Goal: Task Accomplishment & Management: Use online tool/utility

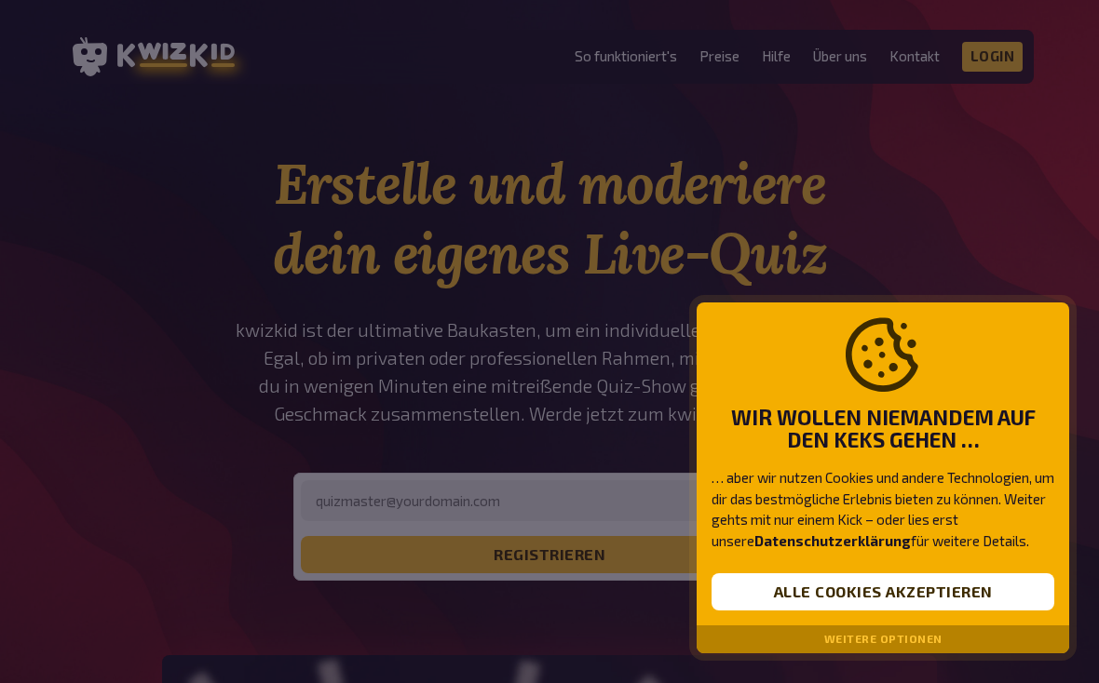
click at [873, 586] on button "Alle Cookies akzeptieren" at bounding box center [882, 592] width 343 height 37
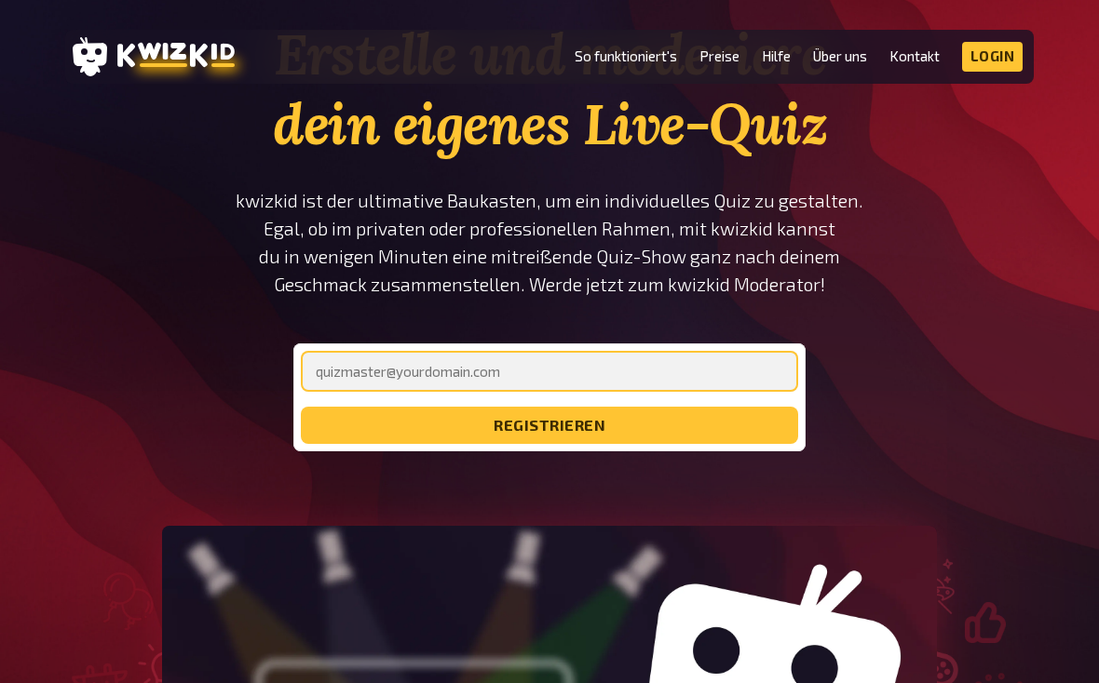
click at [738, 358] on input "email" at bounding box center [549, 371] width 497 height 41
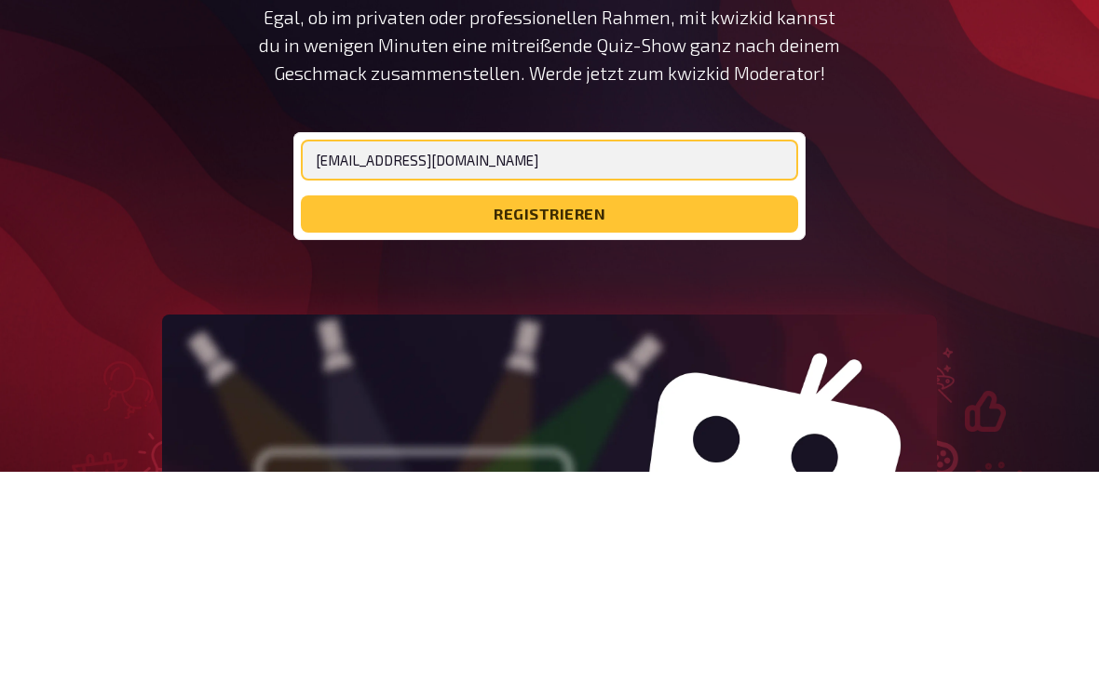
type input "[EMAIL_ADDRESS][DOMAIN_NAME]"
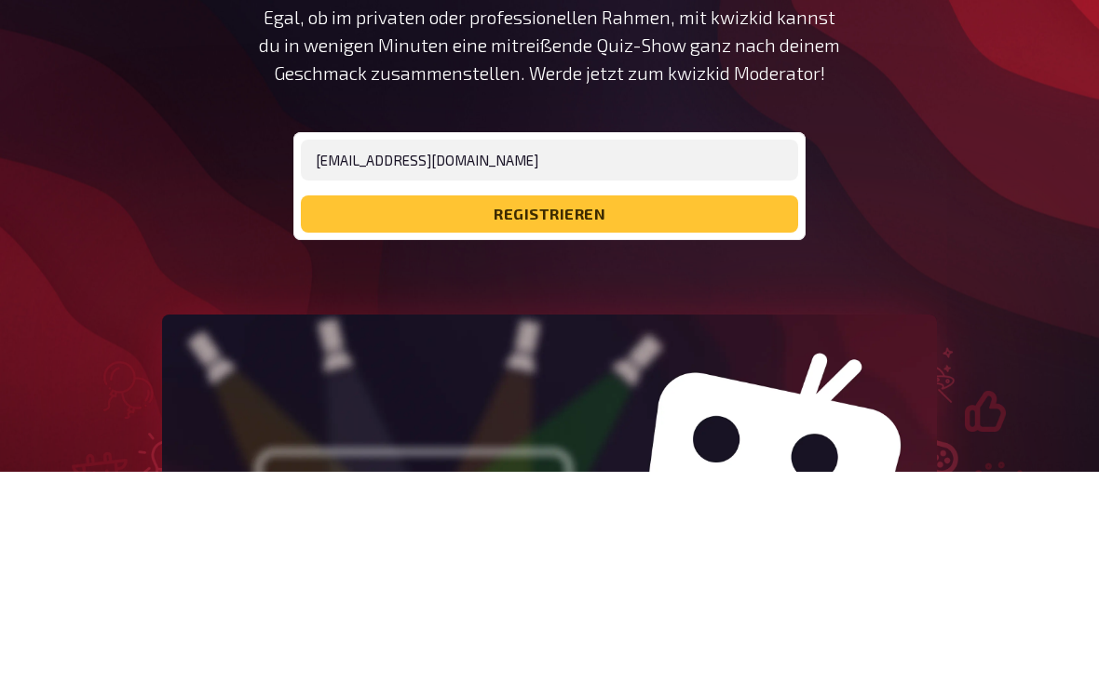
click at [691, 408] on button "registrieren" at bounding box center [549, 426] width 497 height 37
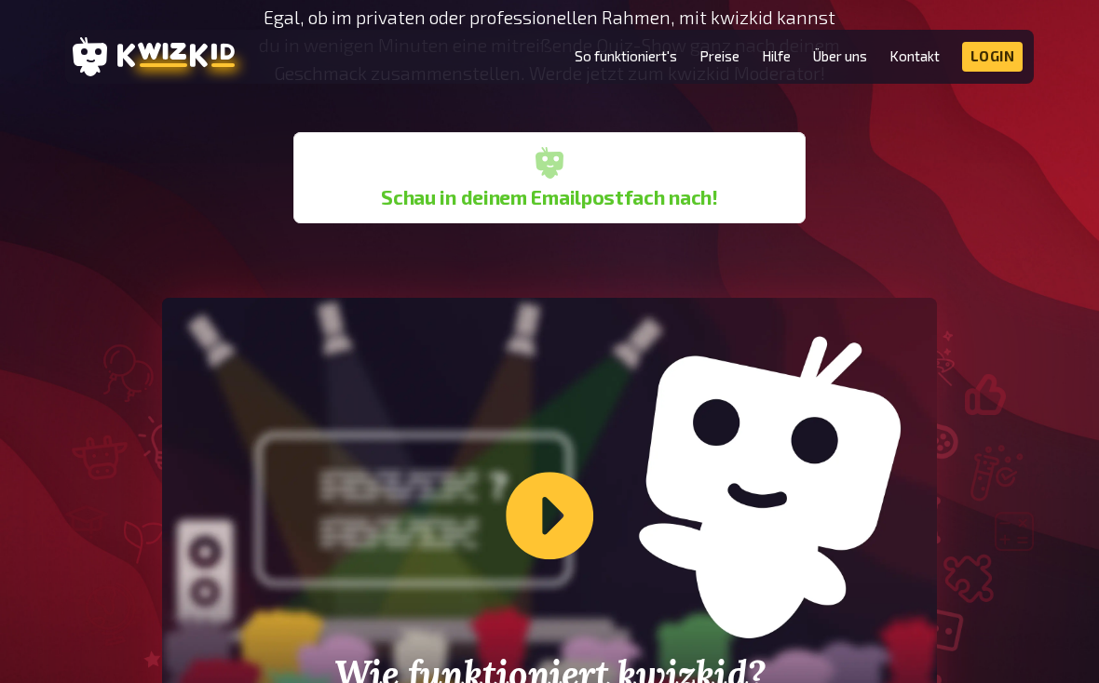
scroll to position [333, 0]
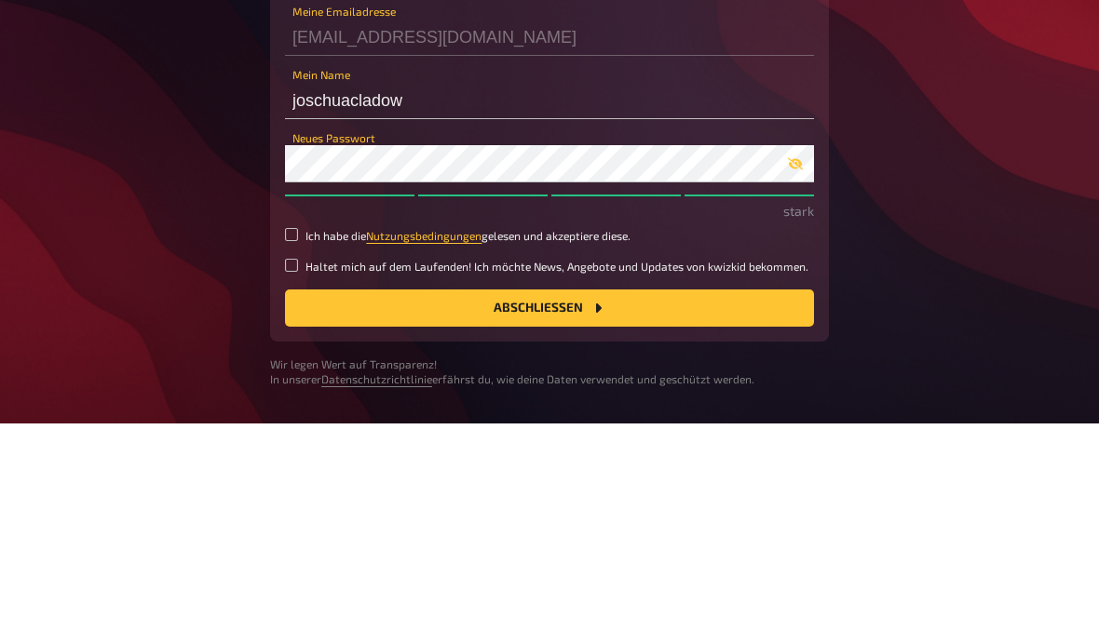
scroll to position [70, 0]
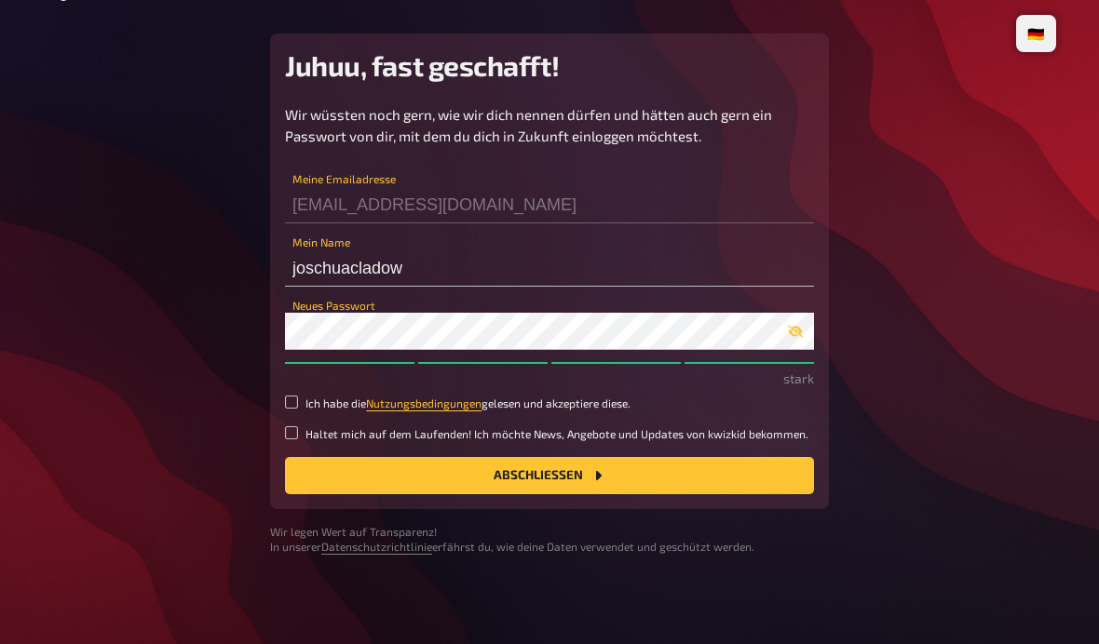
click at [592, 396] on small "Ich habe die Nutzungsbedingungen gelesen und akzeptiere diese." at bounding box center [467, 404] width 325 height 16
click at [298, 396] on input "Ich habe die Nutzungsbedingungen gelesen und akzeptiere diese." at bounding box center [291, 402] width 13 height 13
checkbox input "true"
click at [517, 457] on button "Abschließen" at bounding box center [549, 475] width 529 height 37
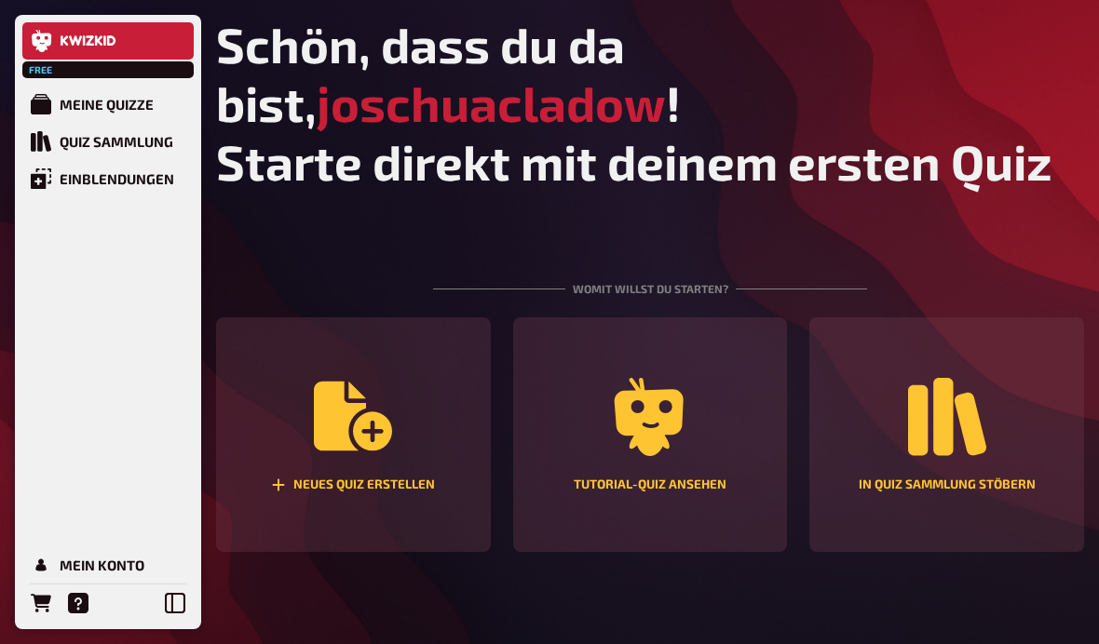
click at [72, 118] on link "Meine Quizze" at bounding box center [107, 104] width 171 height 37
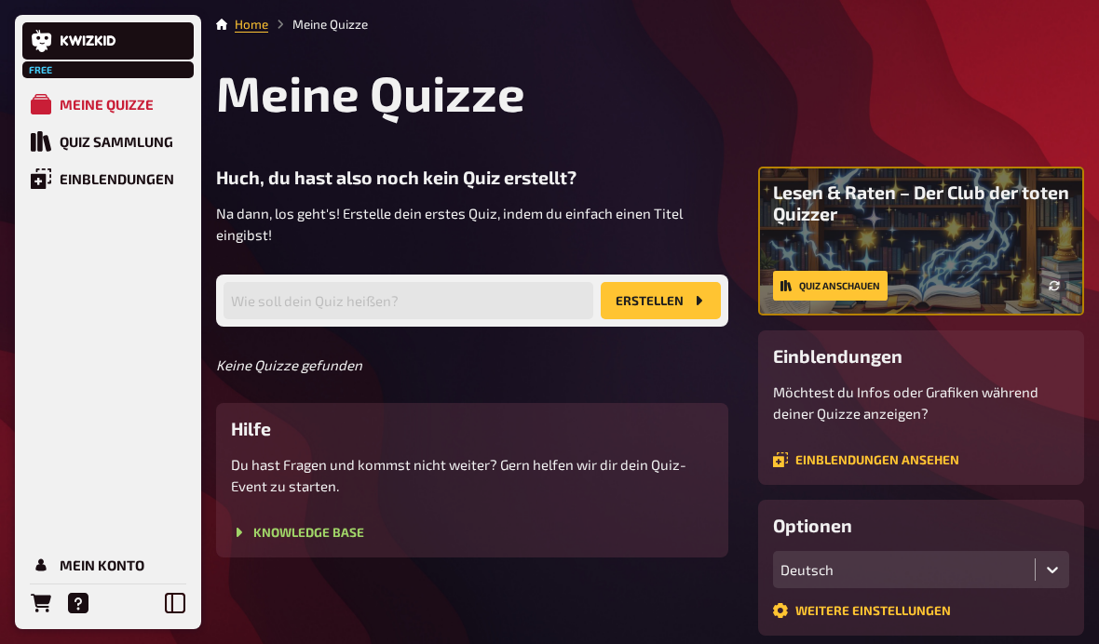
click at [703, 300] on icon "Erstellen" at bounding box center [698, 300] width 15 height 15
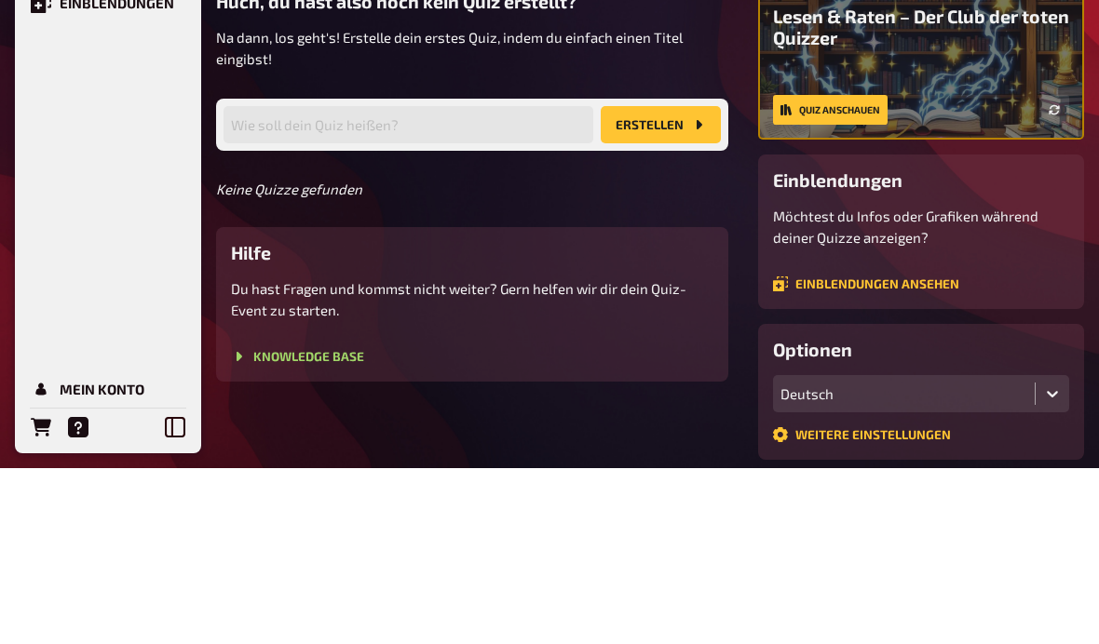
scroll to position [176, 0]
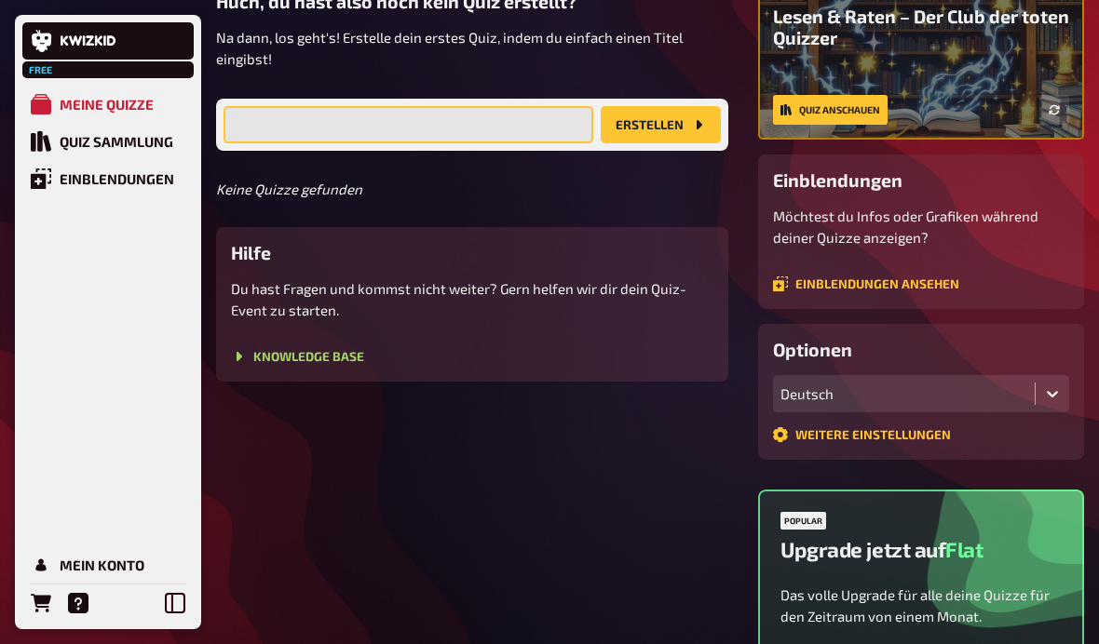
click at [537, 115] on input "text" at bounding box center [408, 124] width 370 height 37
type input "Bahn"
click at [702, 134] on button "Erstellen" at bounding box center [661, 124] width 120 height 37
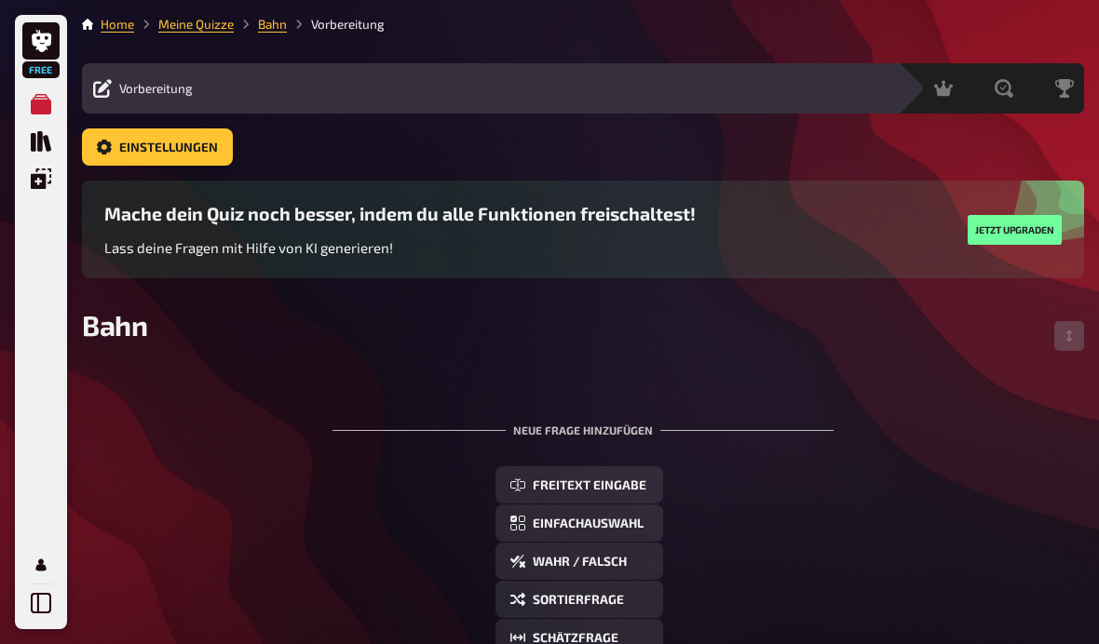
click at [135, 146] on span "Einstellungen" at bounding box center [168, 148] width 99 height 13
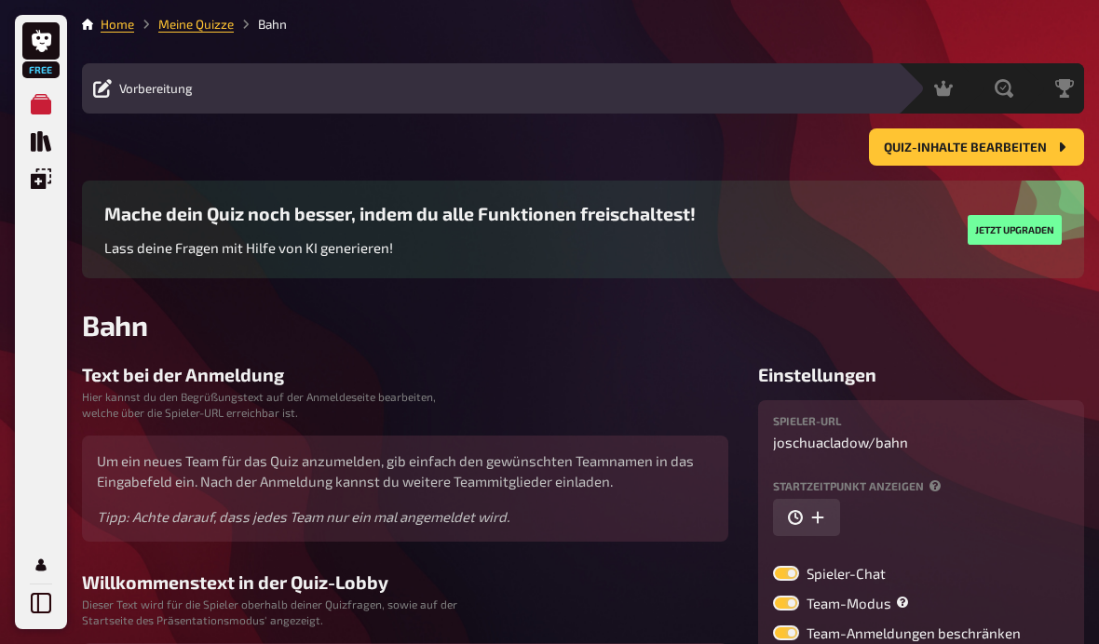
click at [1019, 135] on button "Quiz-Inhalte bearbeiten" at bounding box center [976, 147] width 215 height 37
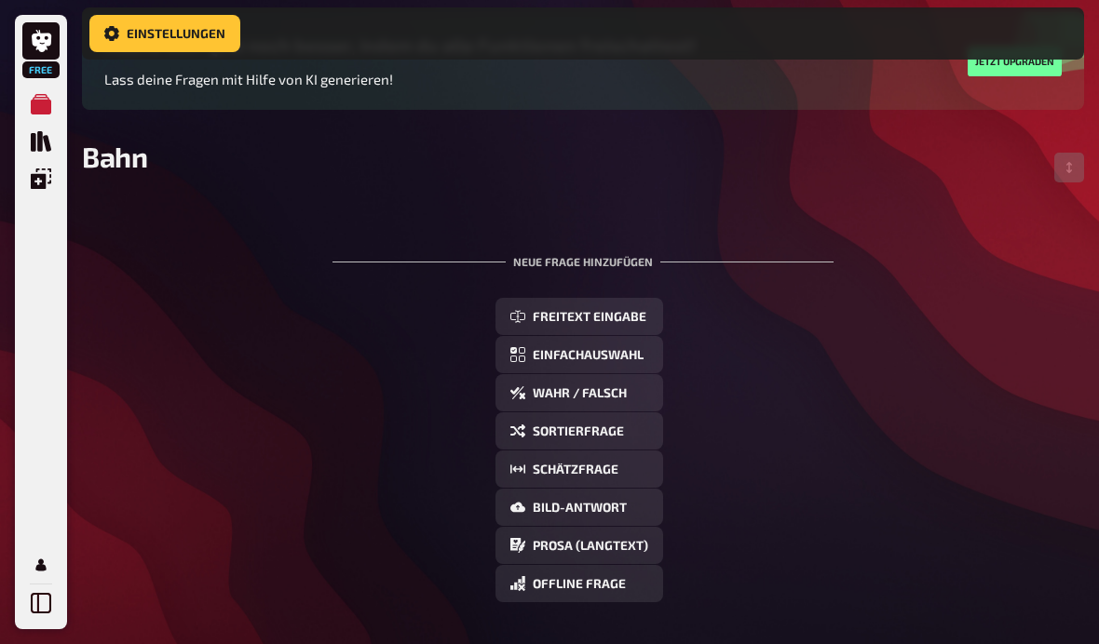
scroll to position [188, 0]
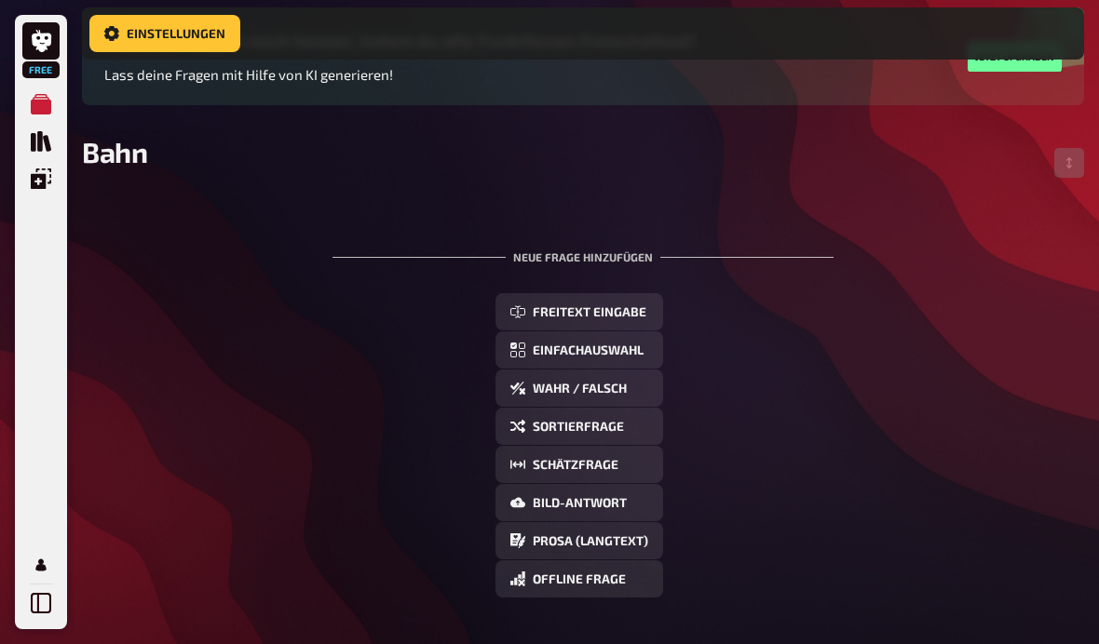
click at [620, 310] on span "Freitext Eingabe" at bounding box center [590, 312] width 114 height 13
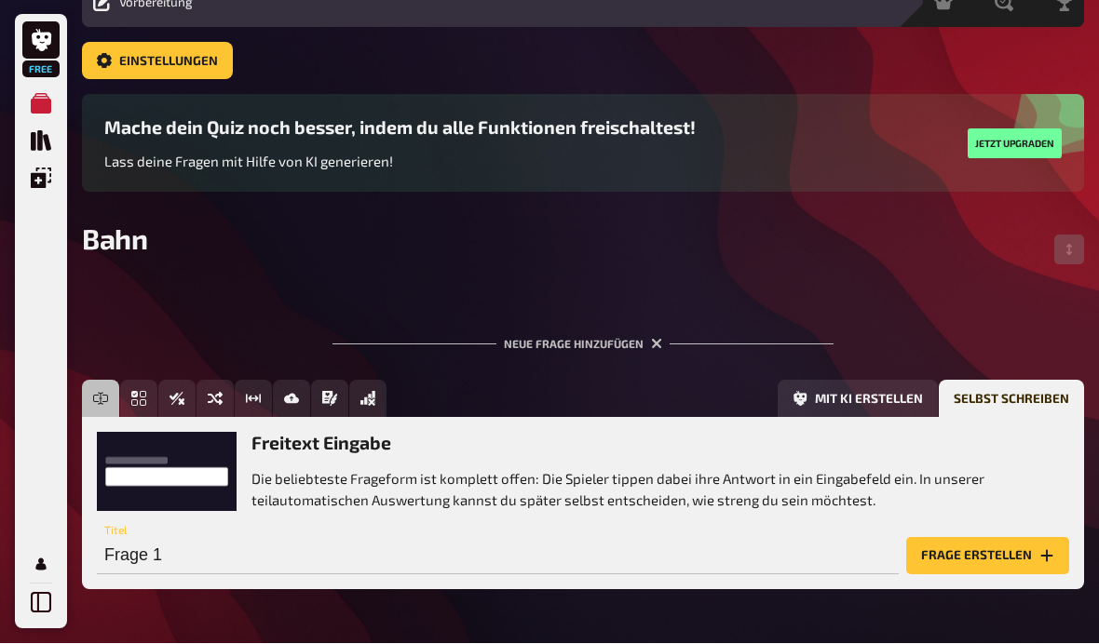
scroll to position [84, 0]
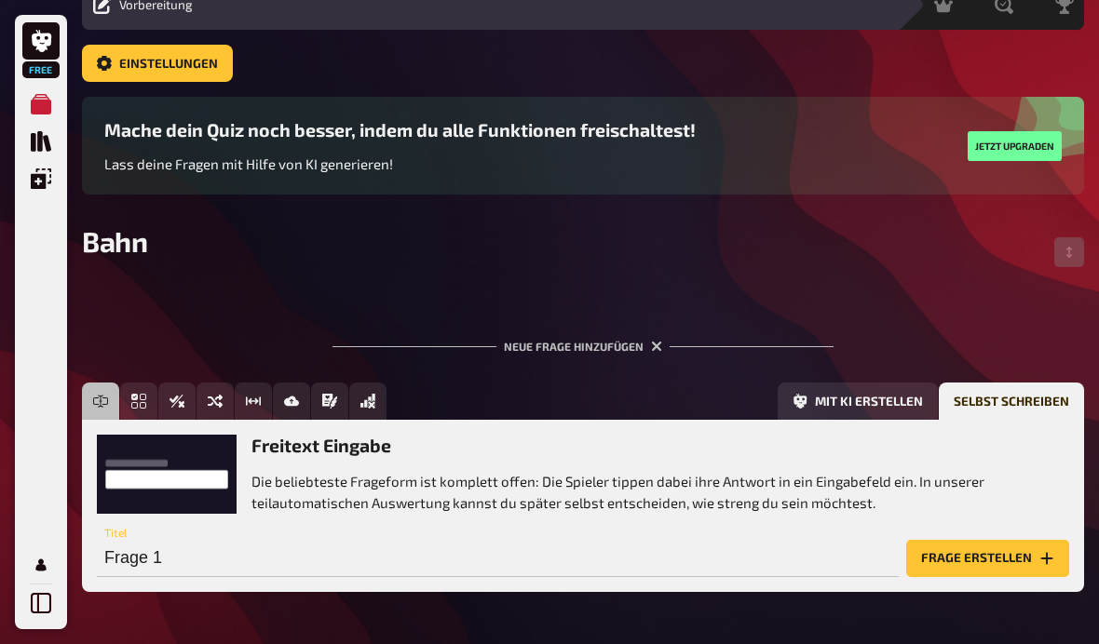
click at [44, 185] on icon "Einblendungen" at bounding box center [41, 179] width 20 height 20
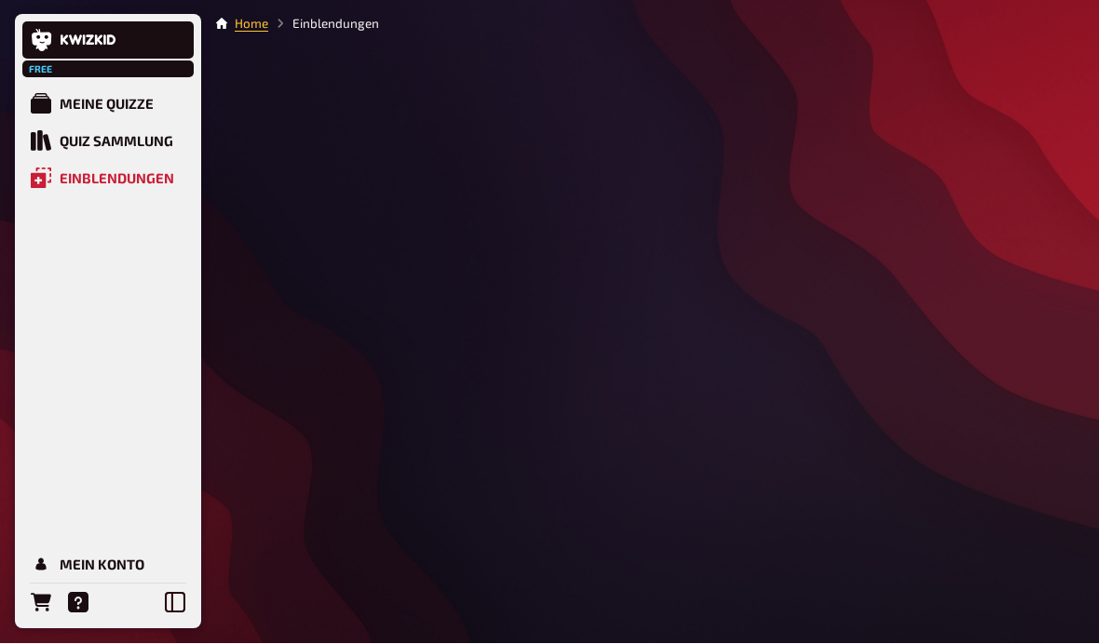
click at [44, 184] on icon "Einblendungen" at bounding box center [41, 179] width 20 height 20
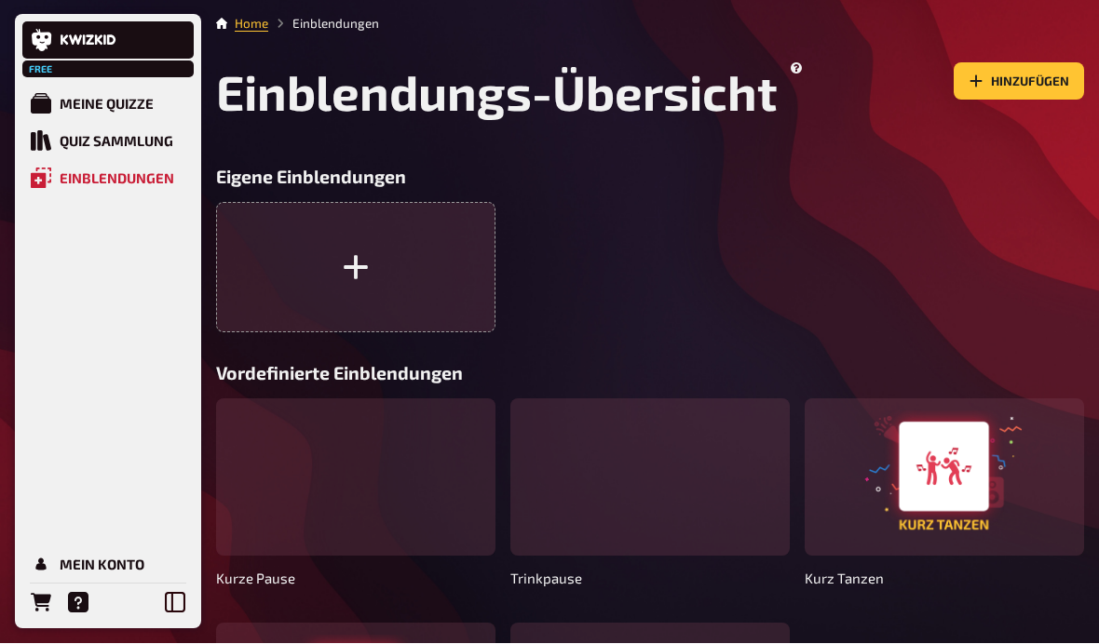
scroll to position [1, 0]
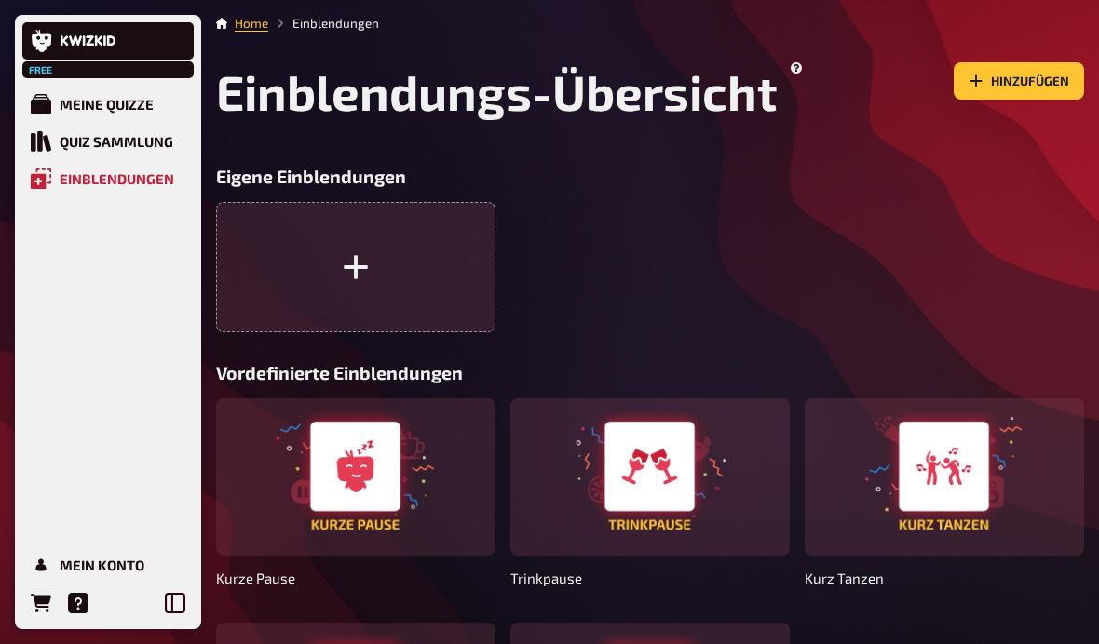
click at [47, 157] on link "Quiz Sammlung" at bounding box center [107, 141] width 171 height 37
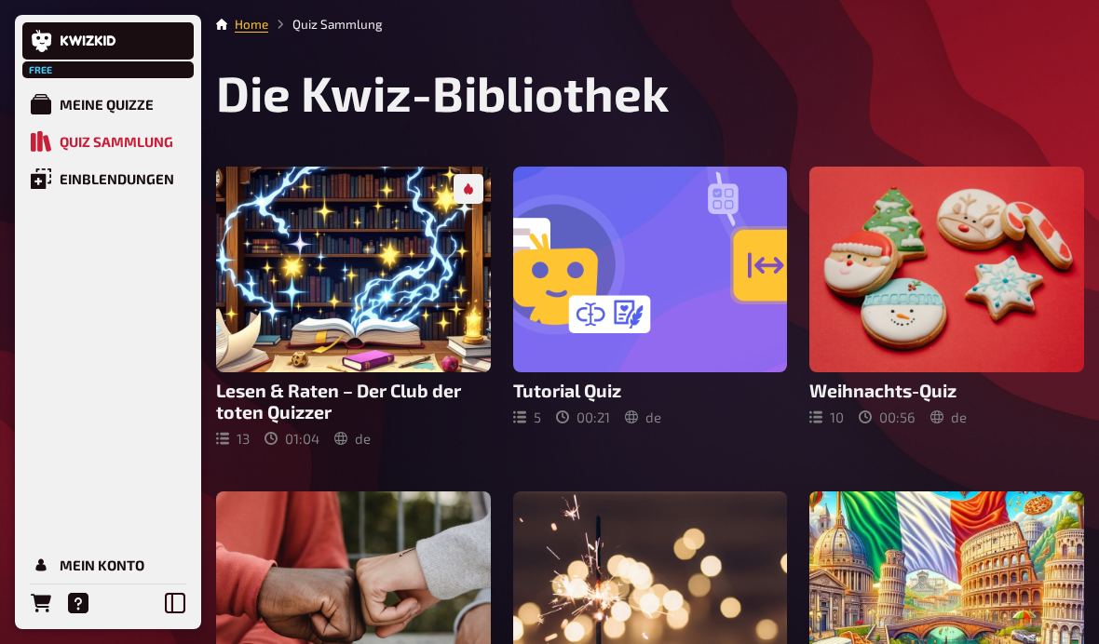
click at [67, 113] on div "Meine Quizze" at bounding box center [107, 104] width 94 height 17
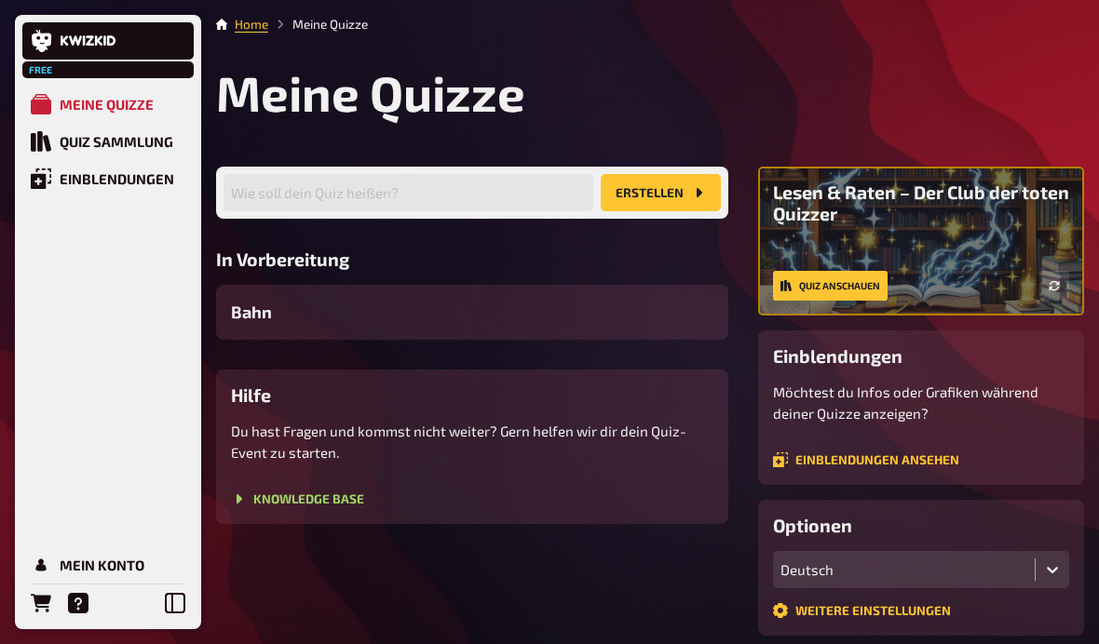
click at [107, 575] on link "Mein Konto" at bounding box center [107, 565] width 171 height 37
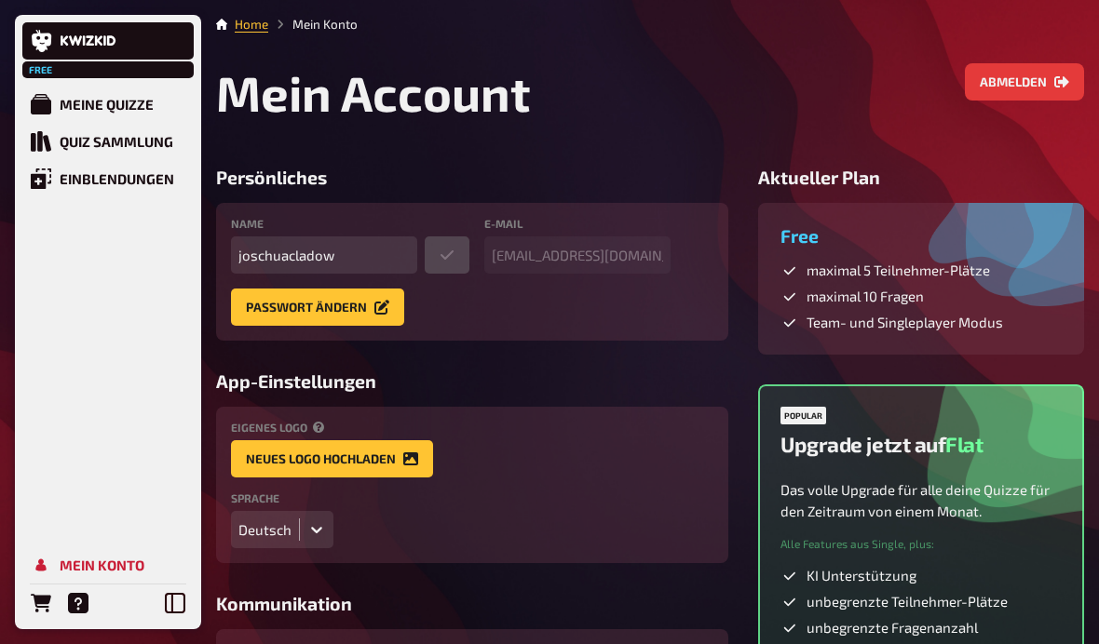
click at [1038, 87] on button "Abmelden" at bounding box center [1024, 81] width 119 height 37
